Goal: Task Accomplishment & Management: Use online tool/utility

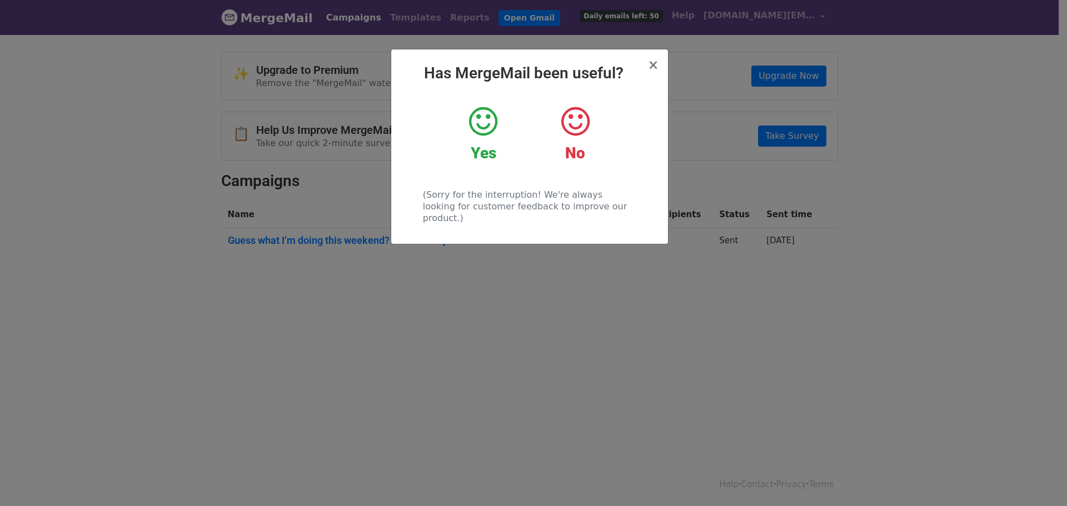
click at [484, 131] on icon at bounding box center [483, 121] width 28 height 33
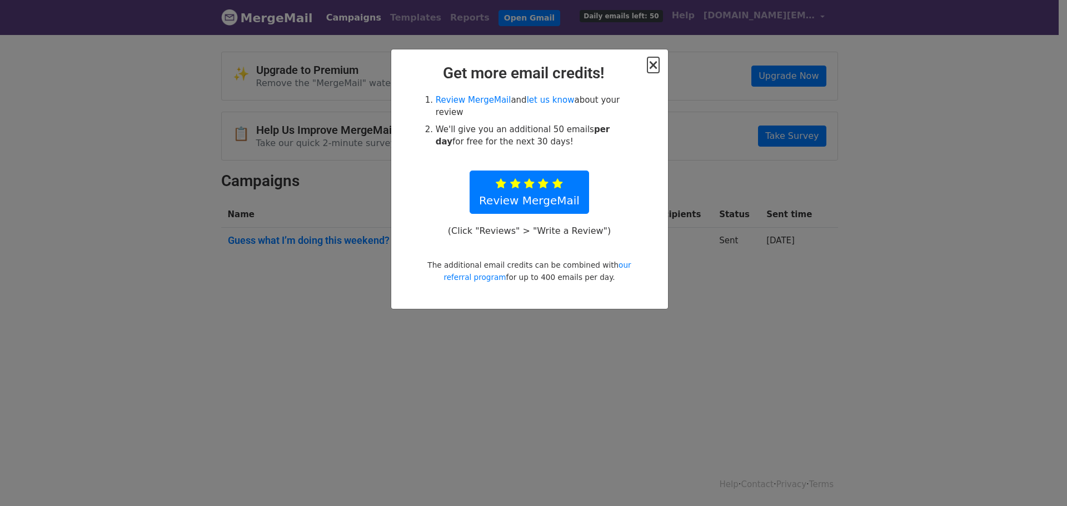
click at [657, 70] on span "×" at bounding box center [653, 65] width 11 height 16
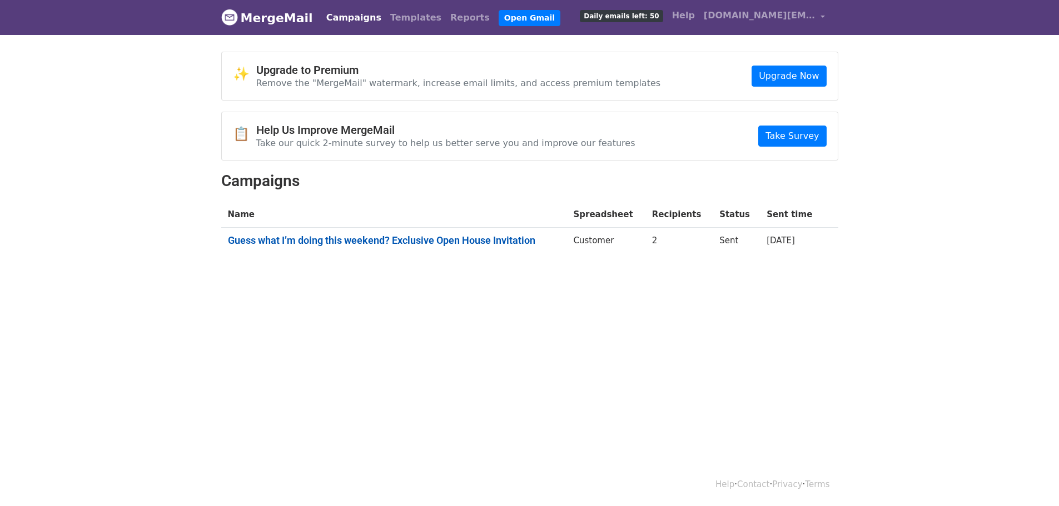
click at [372, 240] on link "Guess what I’m doing this weekend? Exclusive Open House Invitation" at bounding box center [394, 241] width 332 height 12
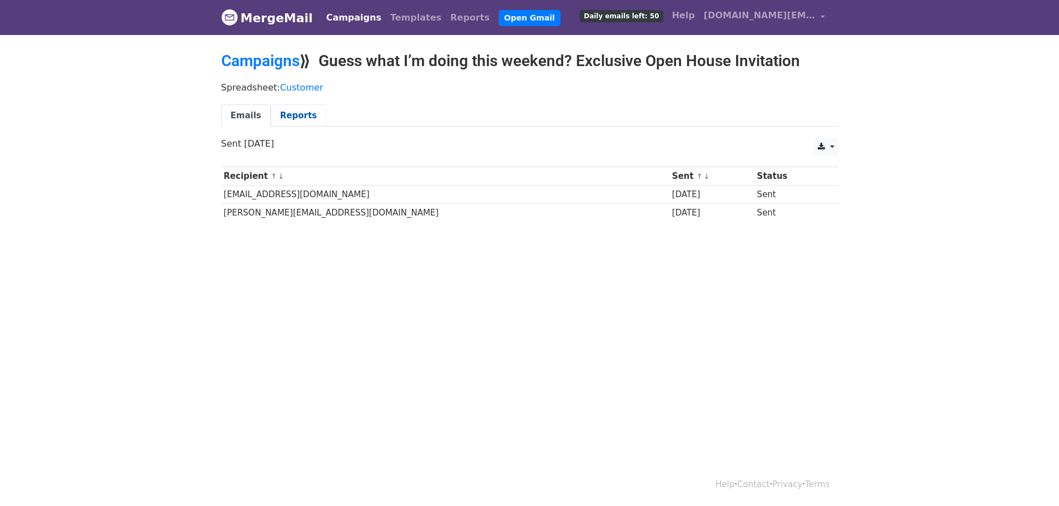
click at [285, 119] on link "Reports" at bounding box center [299, 115] width 56 height 23
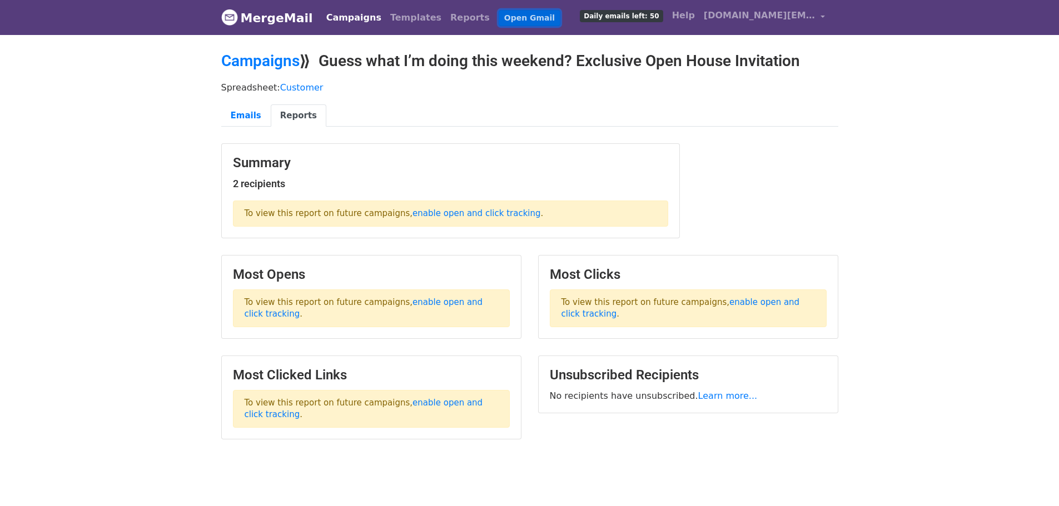
click at [499, 19] on link "Open Gmail" at bounding box center [530, 18] width 62 height 16
